Goal: Information Seeking & Learning: Learn about a topic

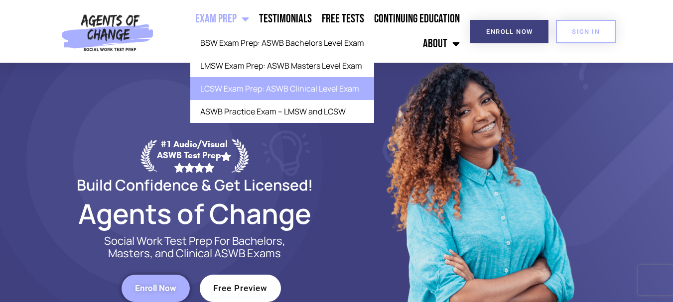
click at [281, 83] on link "LCSW Exam Prep: ASWB Clinical Level Exam" at bounding box center [282, 88] width 184 height 23
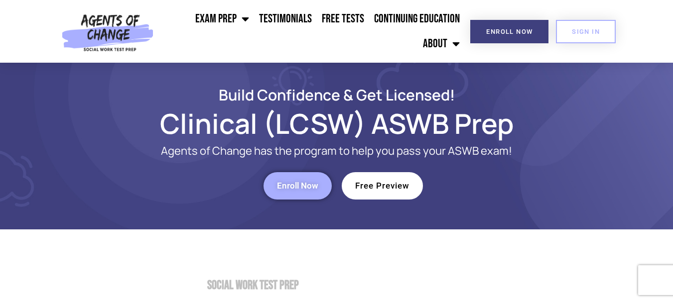
click at [378, 185] on span "Free Preview" at bounding box center [382, 186] width 54 height 8
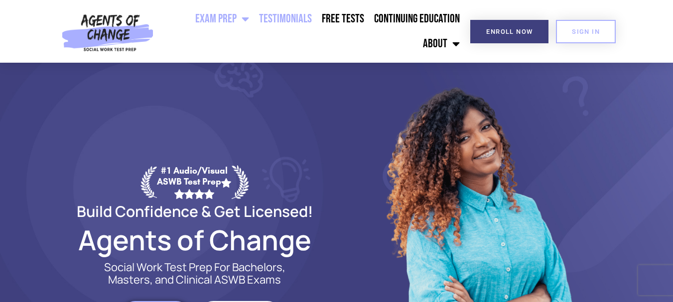
click at [287, 22] on link "Testimonials" at bounding box center [285, 18] width 63 height 25
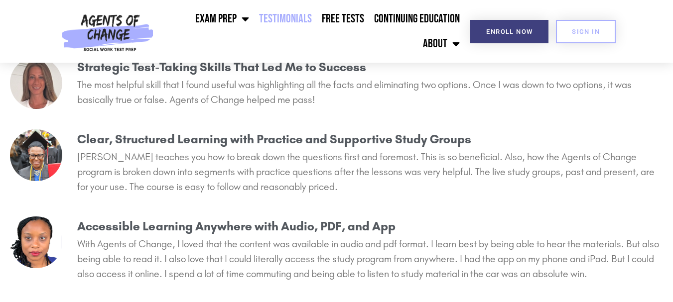
scroll to position [2405, 0]
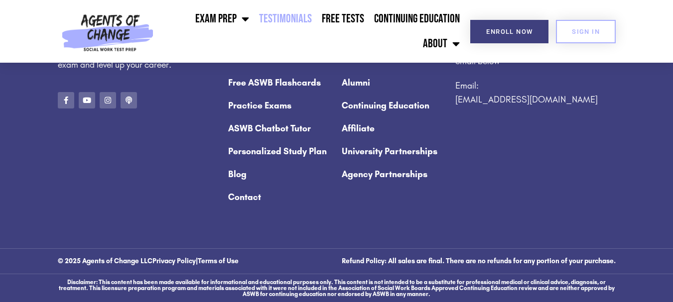
click at [316, 136] on link "ASWB Chatbot Tutor" at bounding box center [280, 128] width 104 height 23
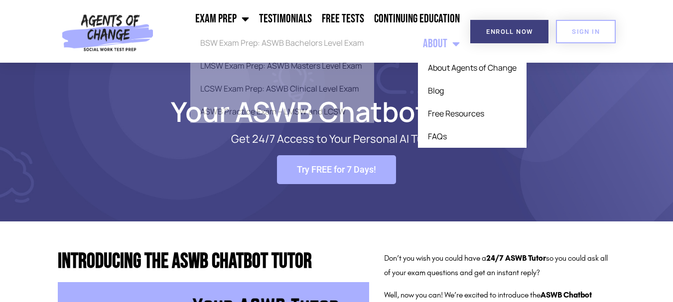
click at [449, 45] on span "Menu" at bounding box center [453, 44] width 12 height 22
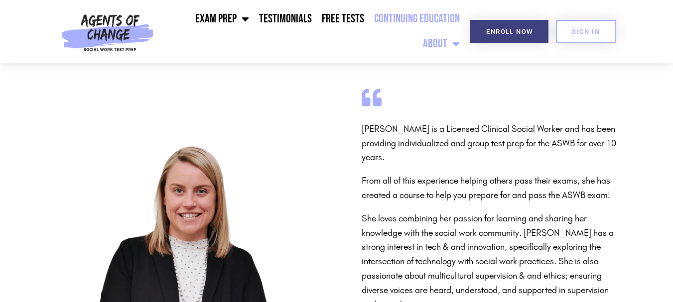
click at [418, 22] on link "Continuing Education" at bounding box center [417, 18] width 96 height 25
click at [351, 20] on link "Free Tests" at bounding box center [343, 18] width 52 height 25
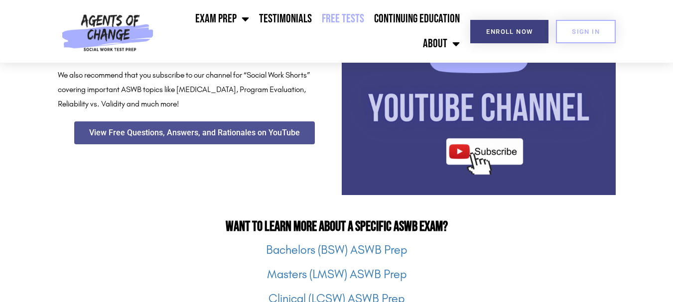
scroll to position [1132, 0]
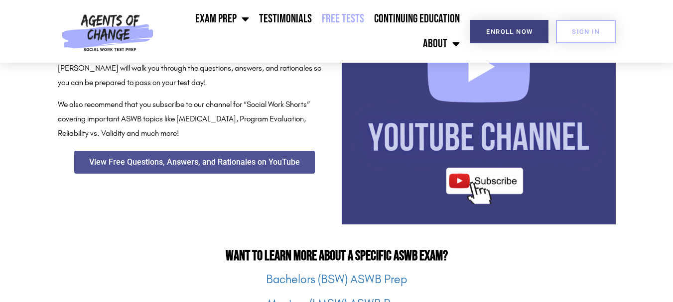
click at [460, 180] on img at bounding box center [479, 88] width 274 height 274
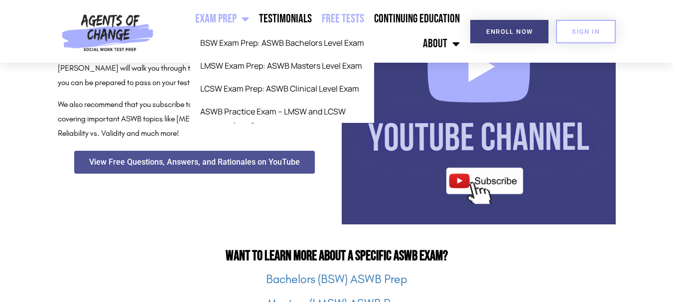
click at [247, 23] on span "Menu" at bounding box center [243, 19] width 12 height 22
